Goal: Information Seeking & Learning: Learn about a topic

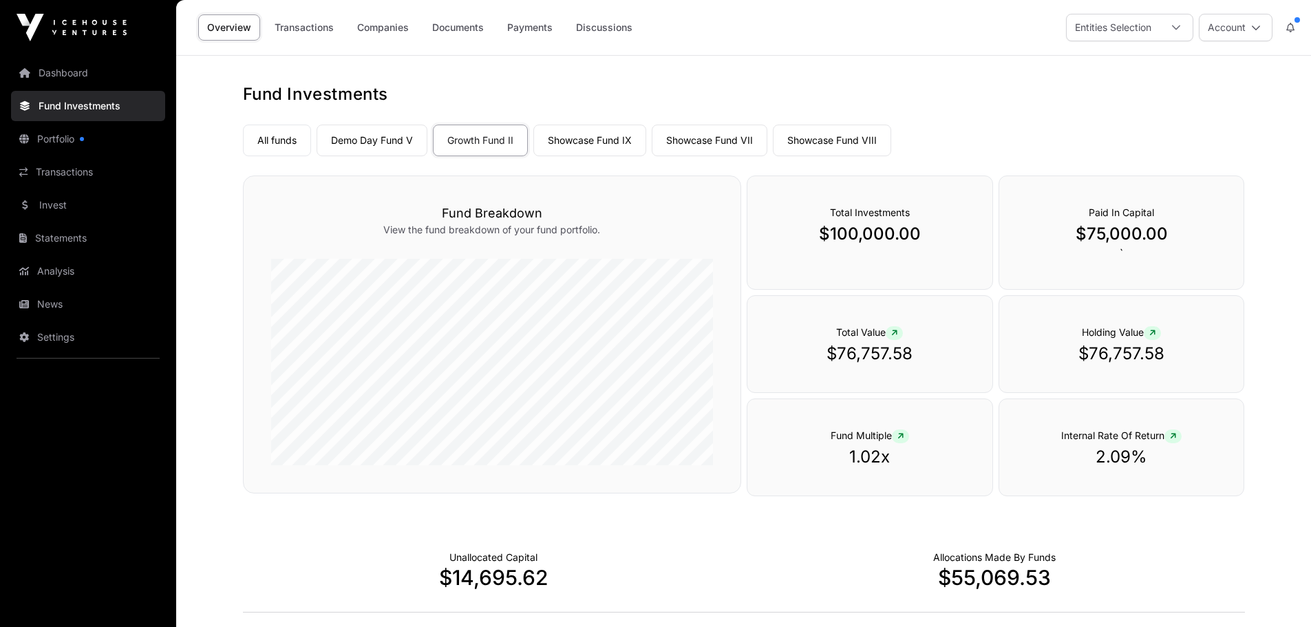
click at [600, 146] on link "Showcase Fund IX" at bounding box center [589, 141] width 113 height 32
click at [675, 137] on link "Showcase Fund VII" at bounding box center [710, 141] width 116 height 32
click at [818, 143] on link "Showcase Fund VIII" at bounding box center [832, 141] width 118 height 32
click at [377, 141] on link "Demo Day Fund V" at bounding box center [372, 141] width 111 height 32
click at [268, 141] on link "All funds" at bounding box center [277, 141] width 68 height 32
